Goal: Information Seeking & Learning: Find specific fact

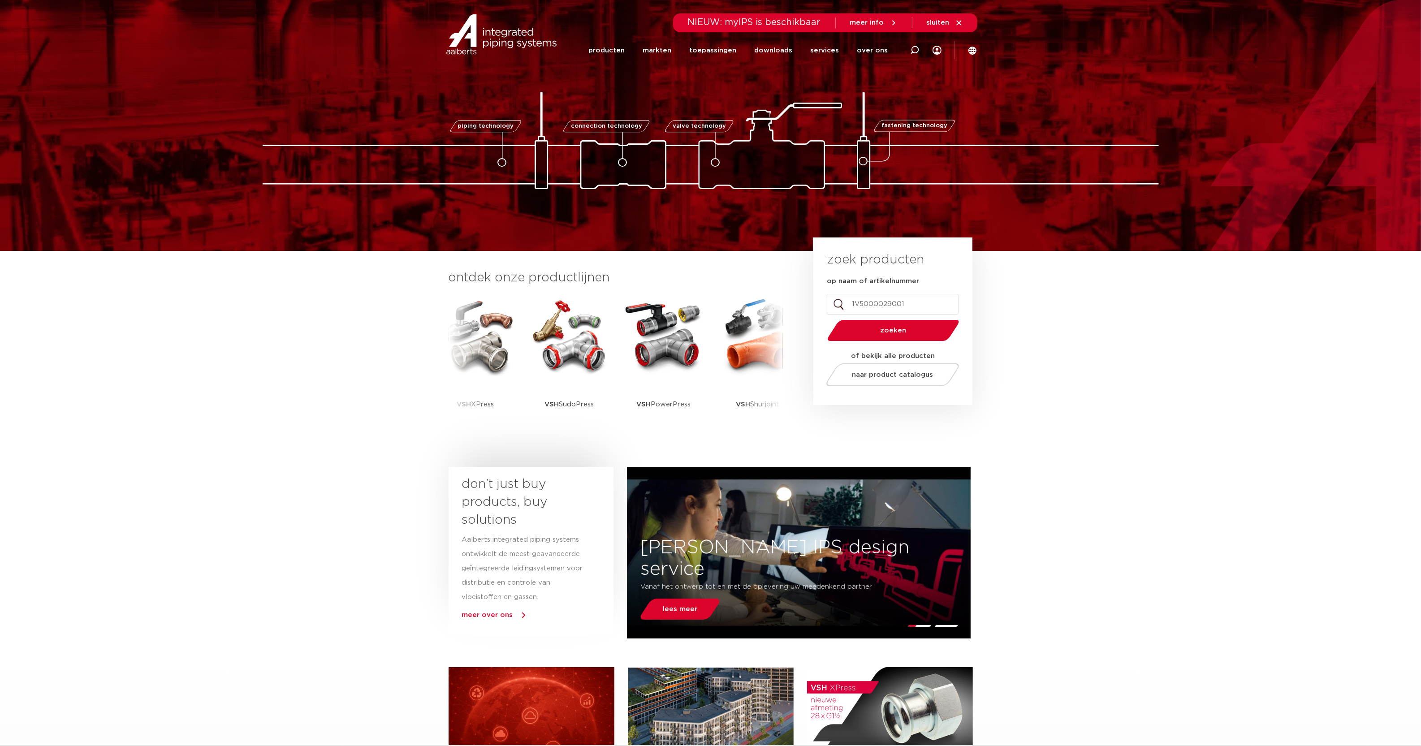
type input "1V5000029001"
click at [925, 329] on span "zoeken" at bounding box center [894, 330] width 86 height 7
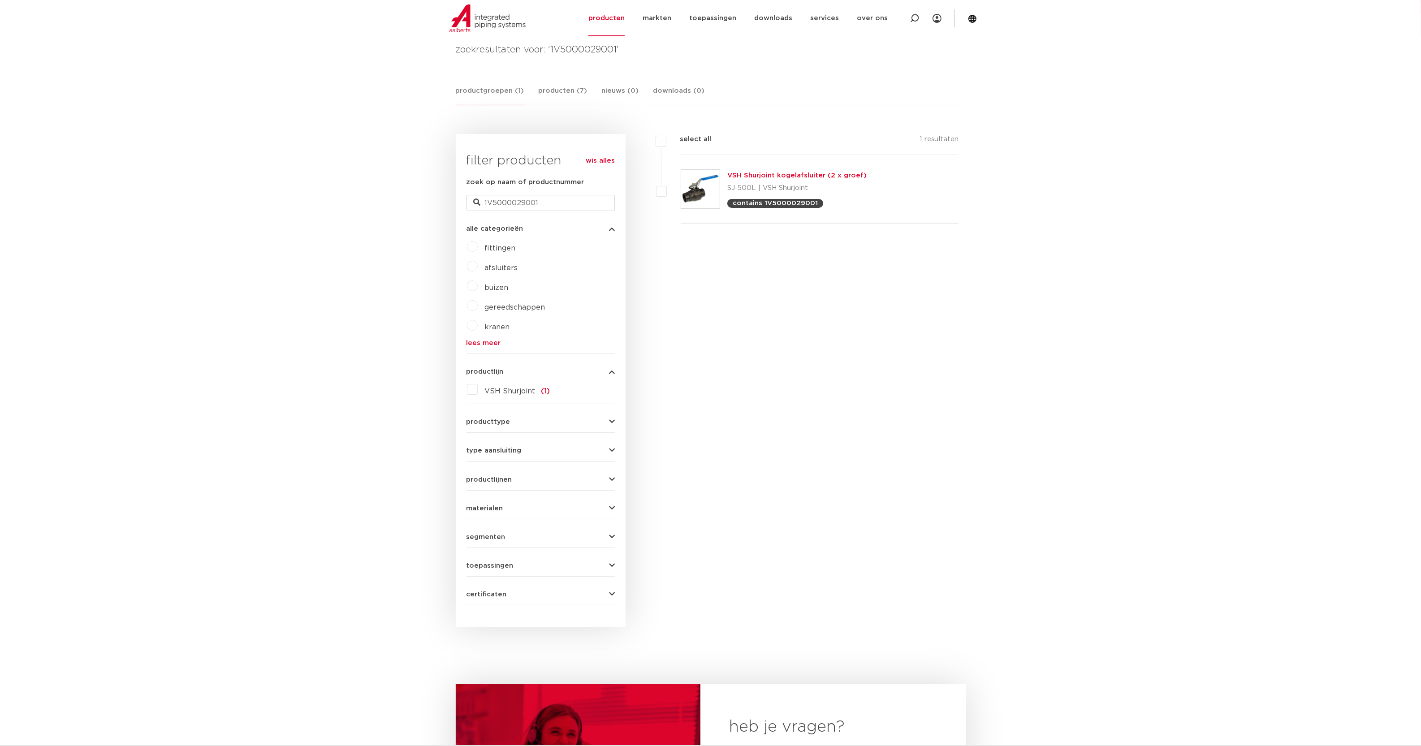
click at [920, 348] on div "filters select all 1 resultaten VSH Shurjoint kogelafsluiter (2 x groef)" at bounding box center [796, 380] width 340 height 493
click at [848, 173] on link "VSH Shurjoint kogelafsluiter (2 x groef)" at bounding box center [796, 175] width 139 height 7
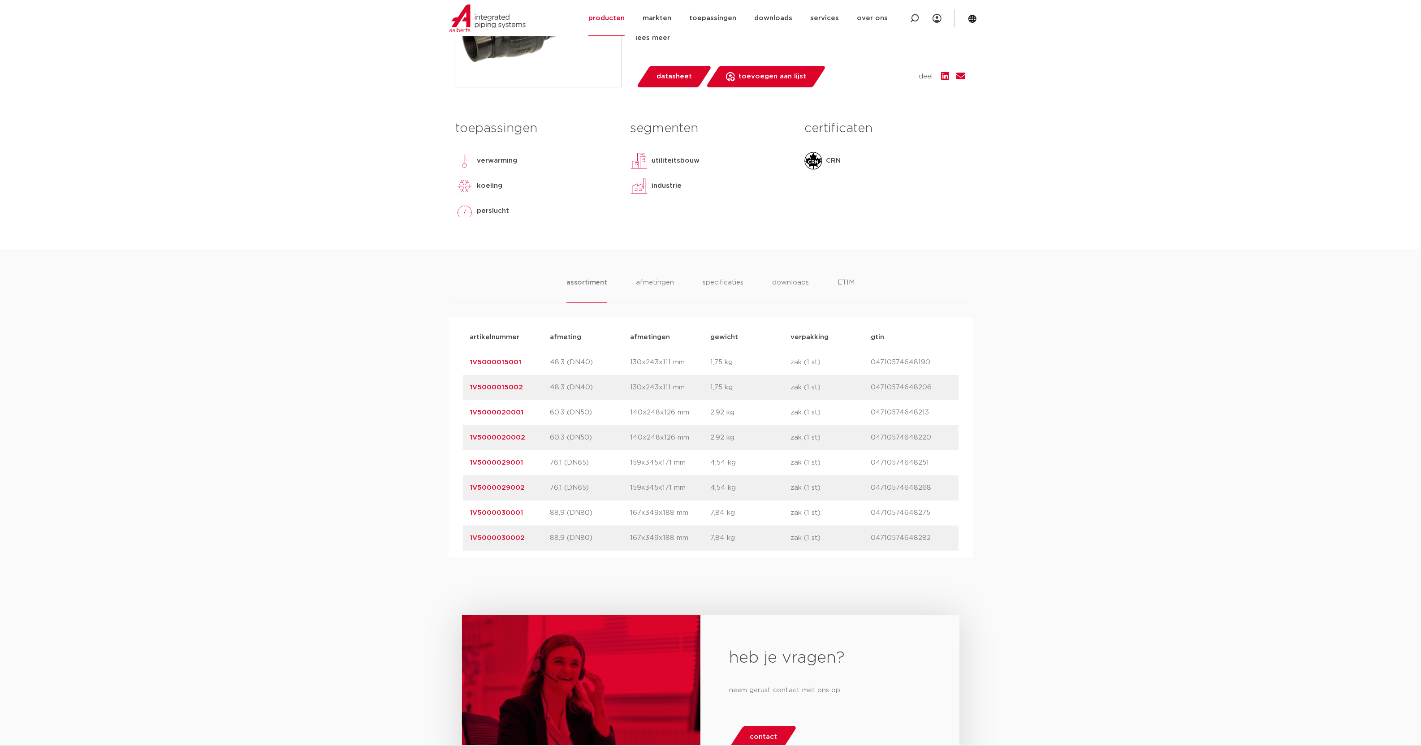
scroll to position [392, 0]
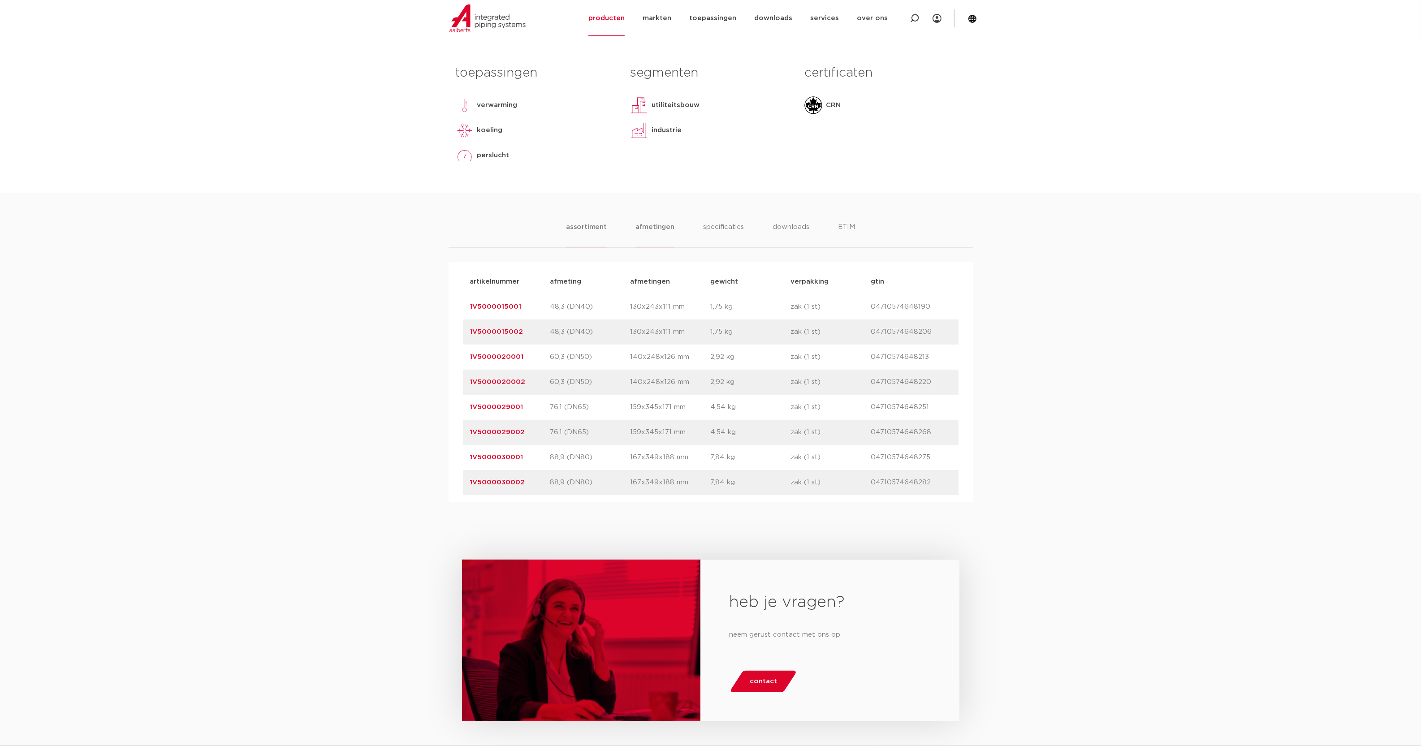
click at [651, 228] on li "afmetingen" at bounding box center [655, 235] width 39 height 26
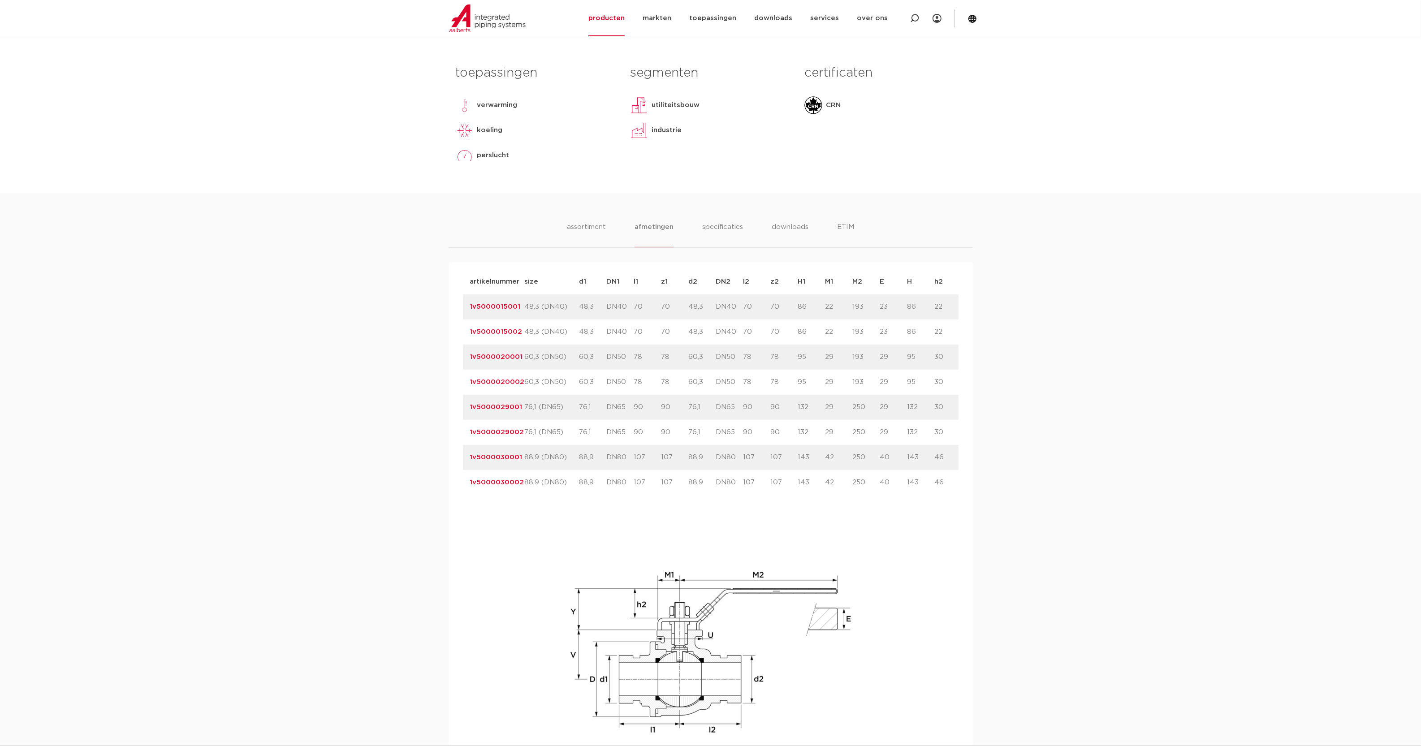
click at [384, 208] on div "assortiment afmetingen specificaties downloads ETIM assortiment afmetingen spec…" at bounding box center [710, 505] width 1421 height 625
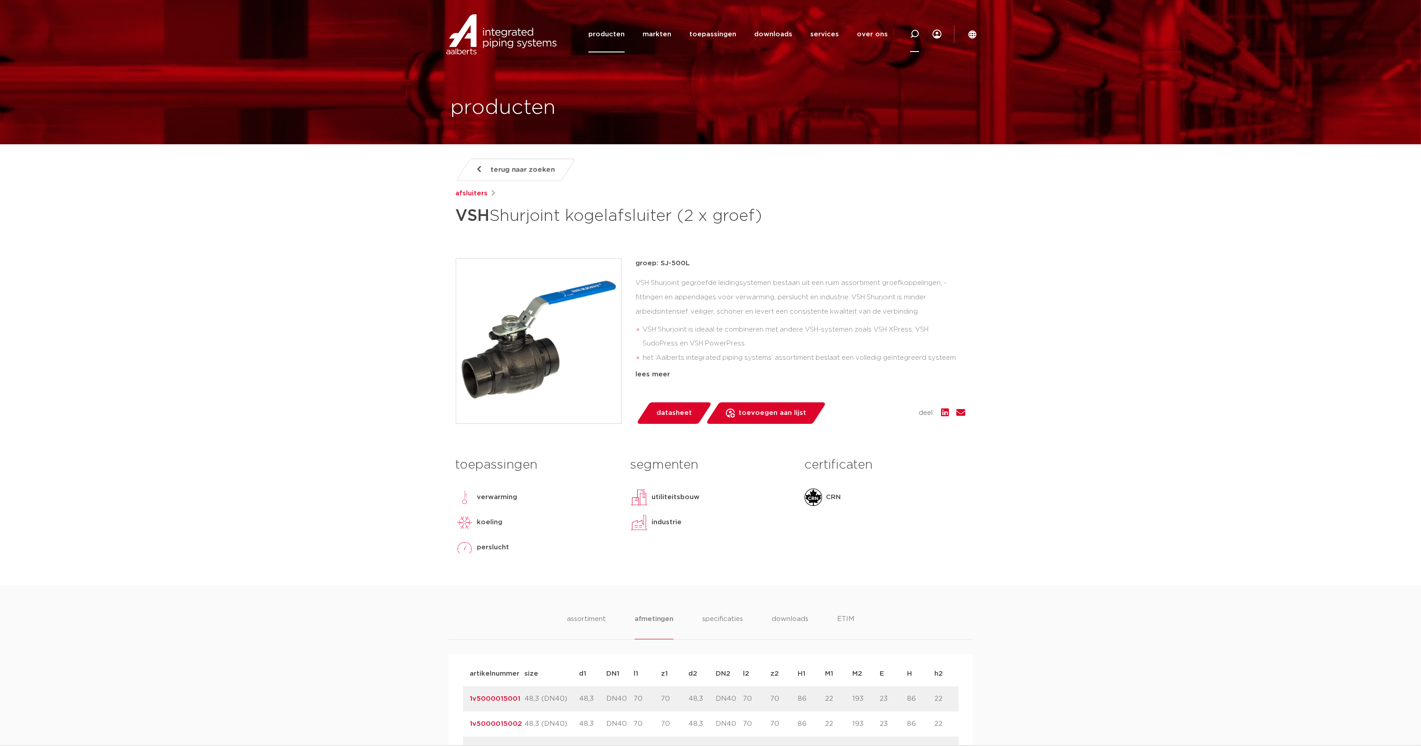
click at [914, 35] on icon at bounding box center [914, 34] width 9 height 9
type input "sj-300"
click button "Zoeken" at bounding box center [0, 0] width 0 height 0
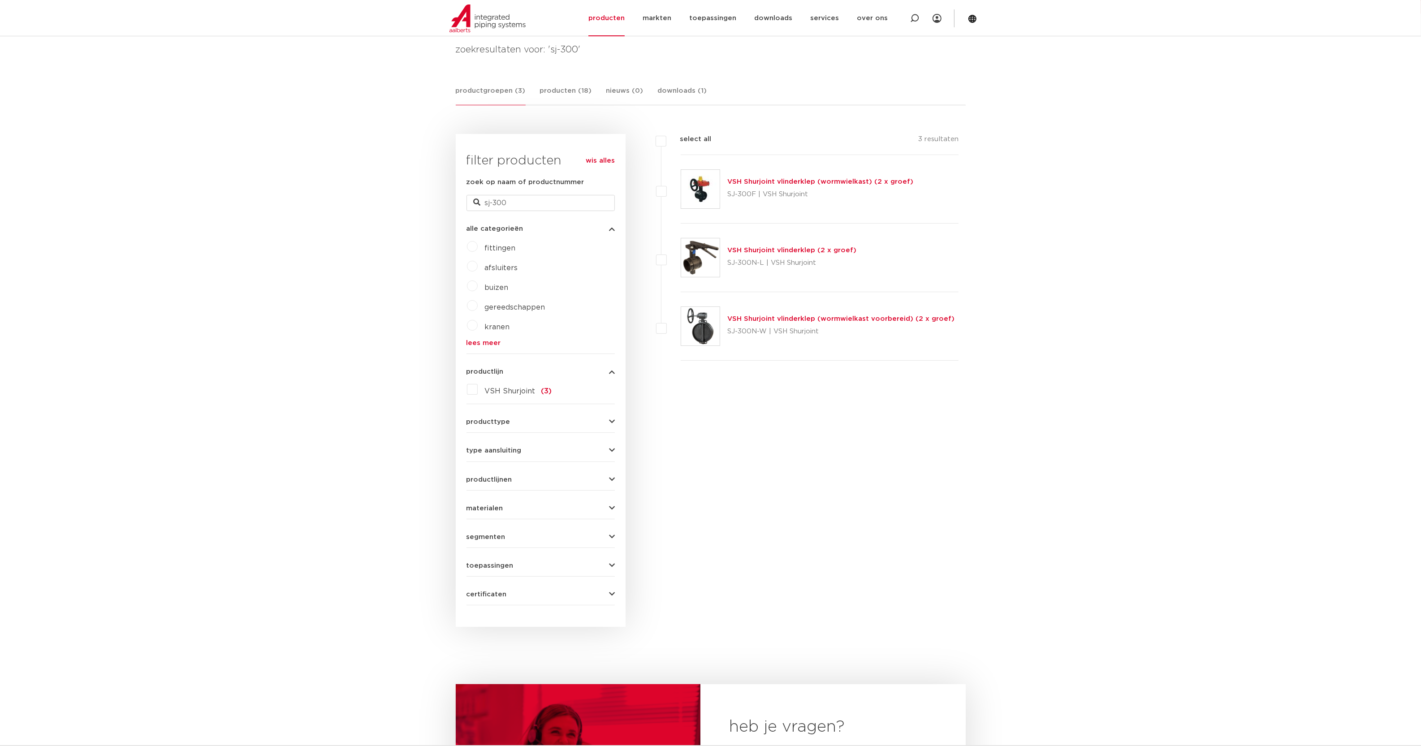
click at [796, 249] on link "VSH Shurjoint vlinderklep (2 x groef)" at bounding box center [791, 250] width 129 height 7
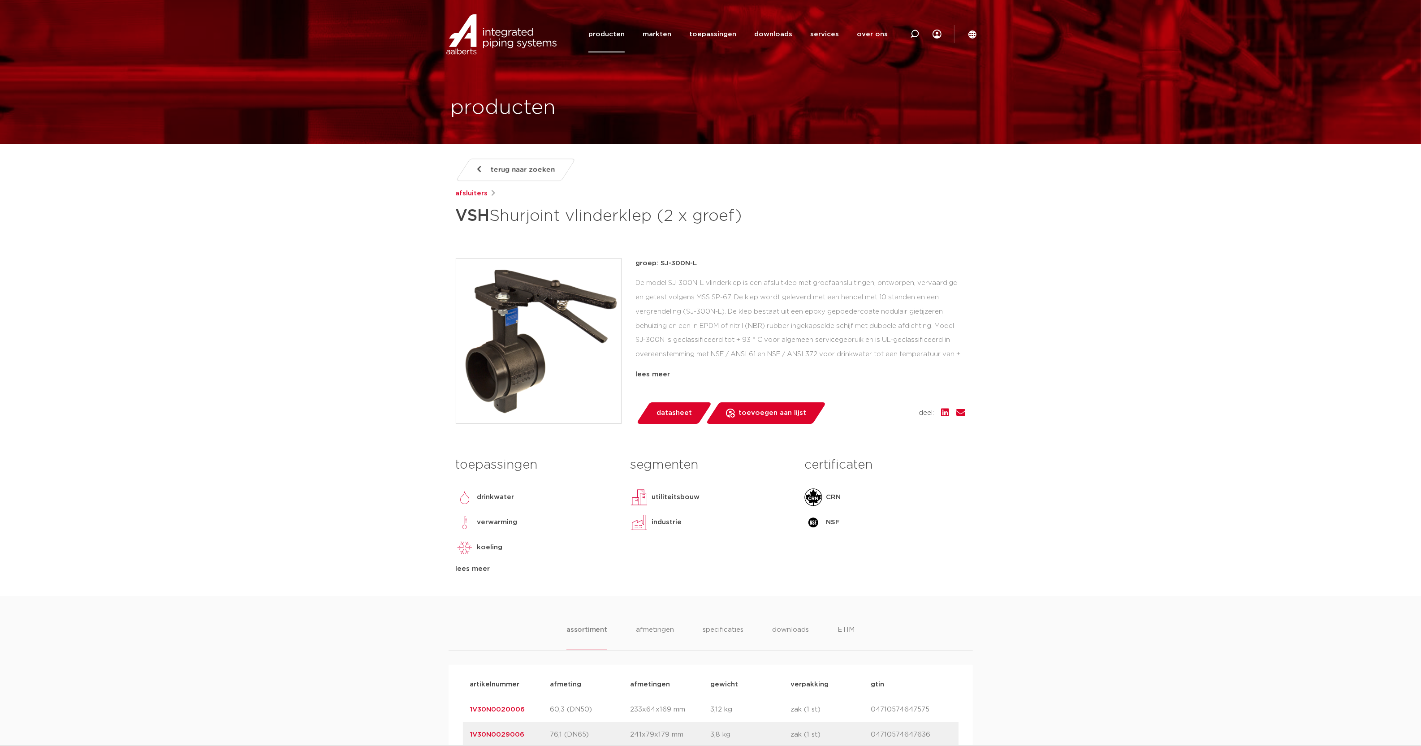
click at [388, 422] on body "Zoeken producten markten toepassingen downloads alle downloads certificaten cad…" at bounding box center [710, 735] width 1421 height 1471
click at [292, 485] on body "Zoeken producten markten toepassingen downloads alle downloads certificaten cad…" at bounding box center [710, 735] width 1421 height 1471
